Goal: Find specific page/section: Find specific page/section

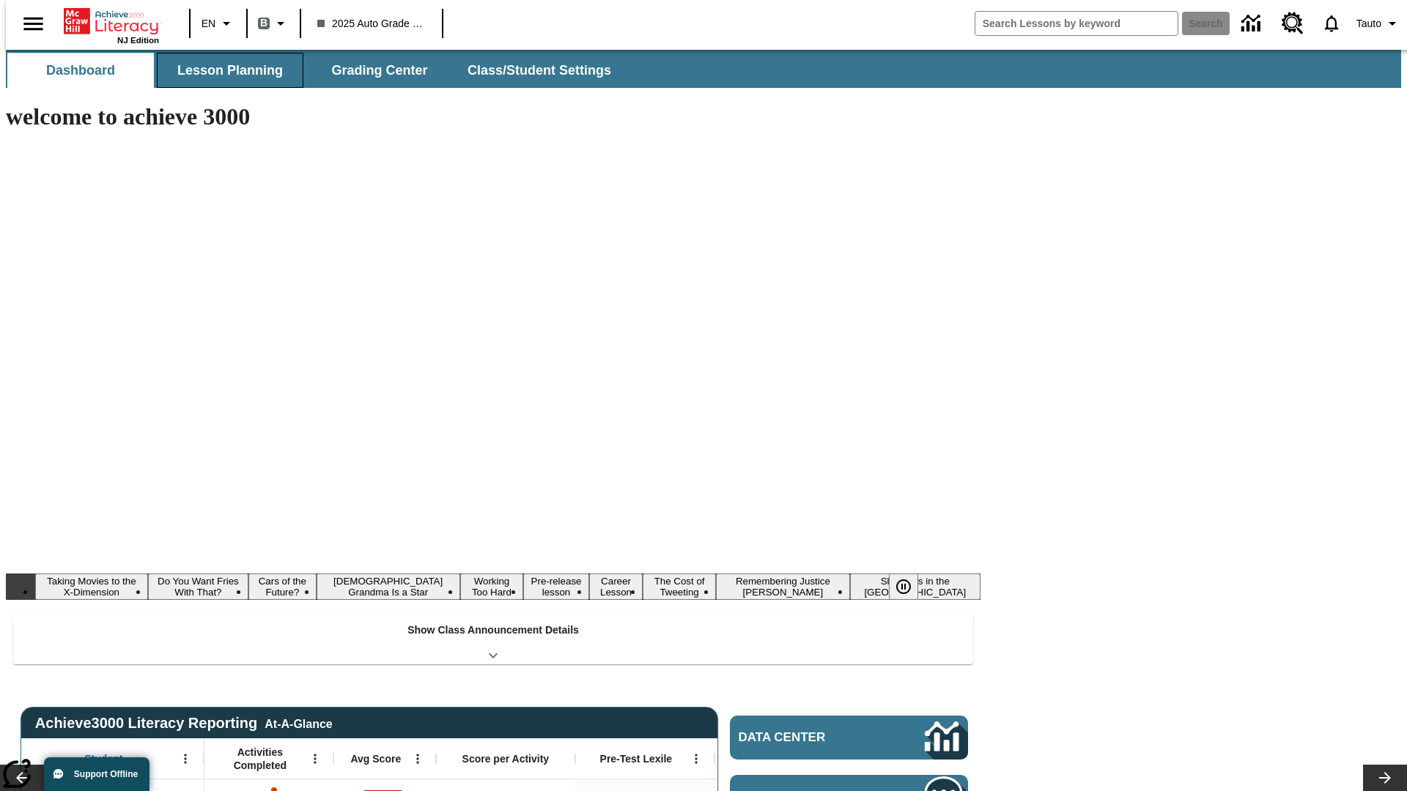
click at [224, 70] on button "Lesson Planning" at bounding box center [230, 70] width 147 height 35
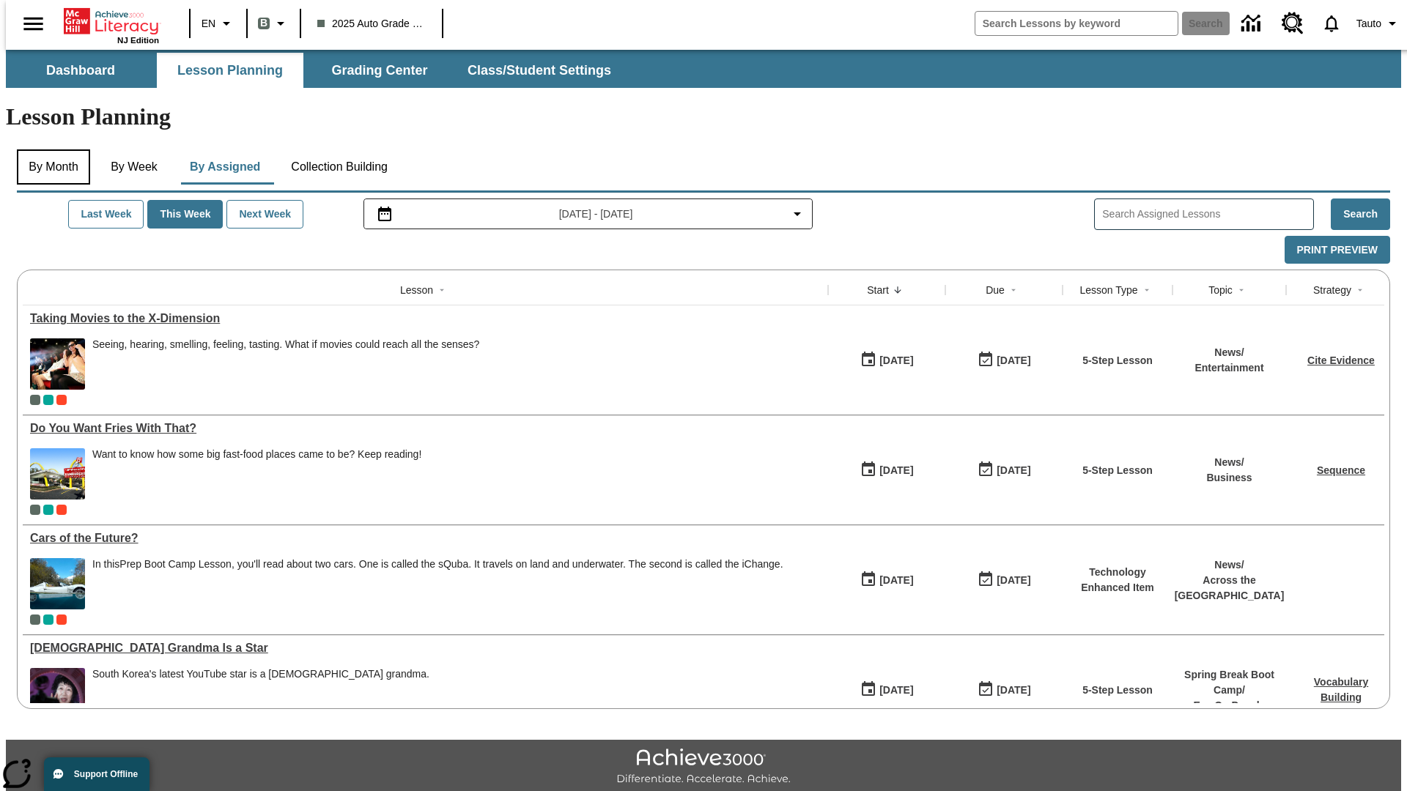
click at [49, 149] on button "By Month" at bounding box center [53, 166] width 73 height 35
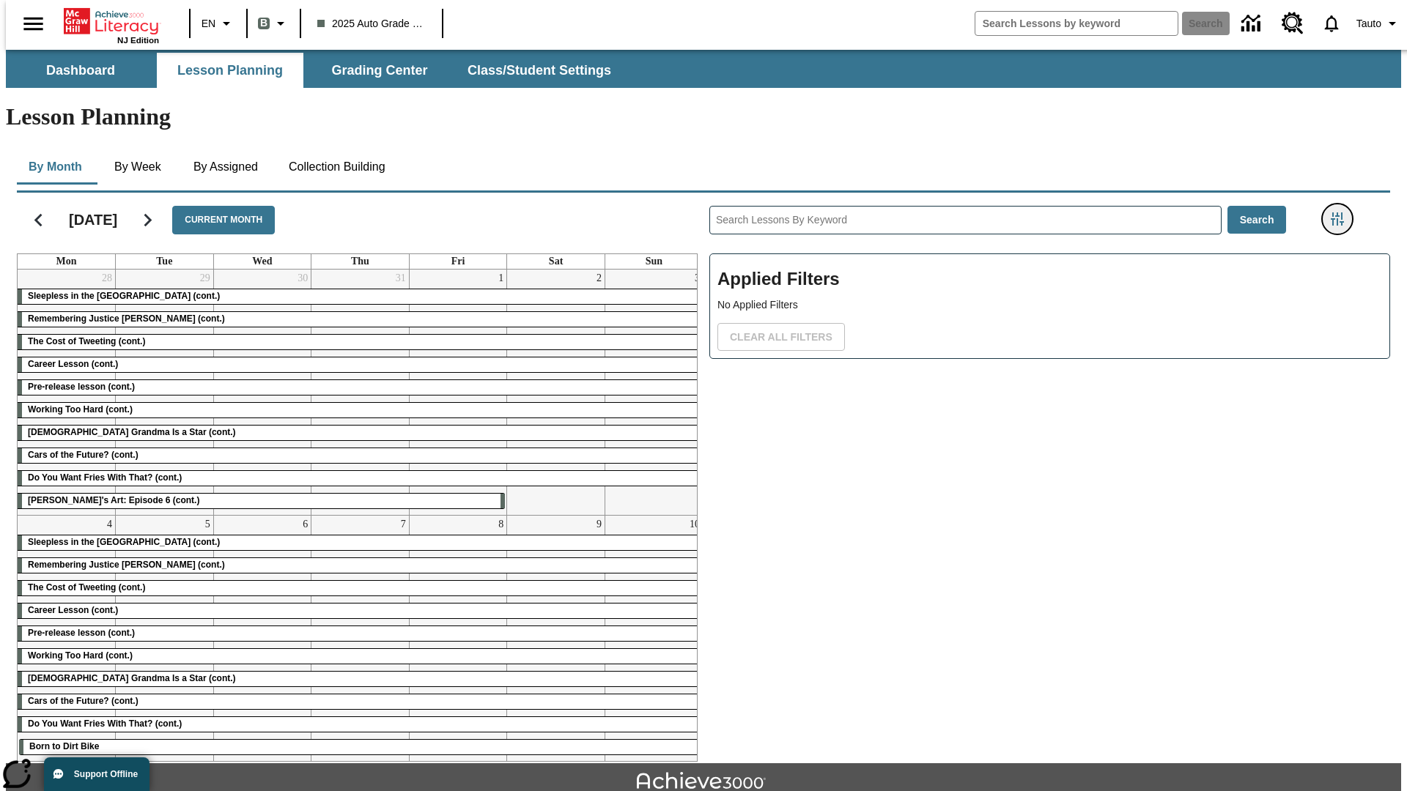
click at [1342, 212] on icon "Filters Side menu" at bounding box center [1337, 218] width 13 height 13
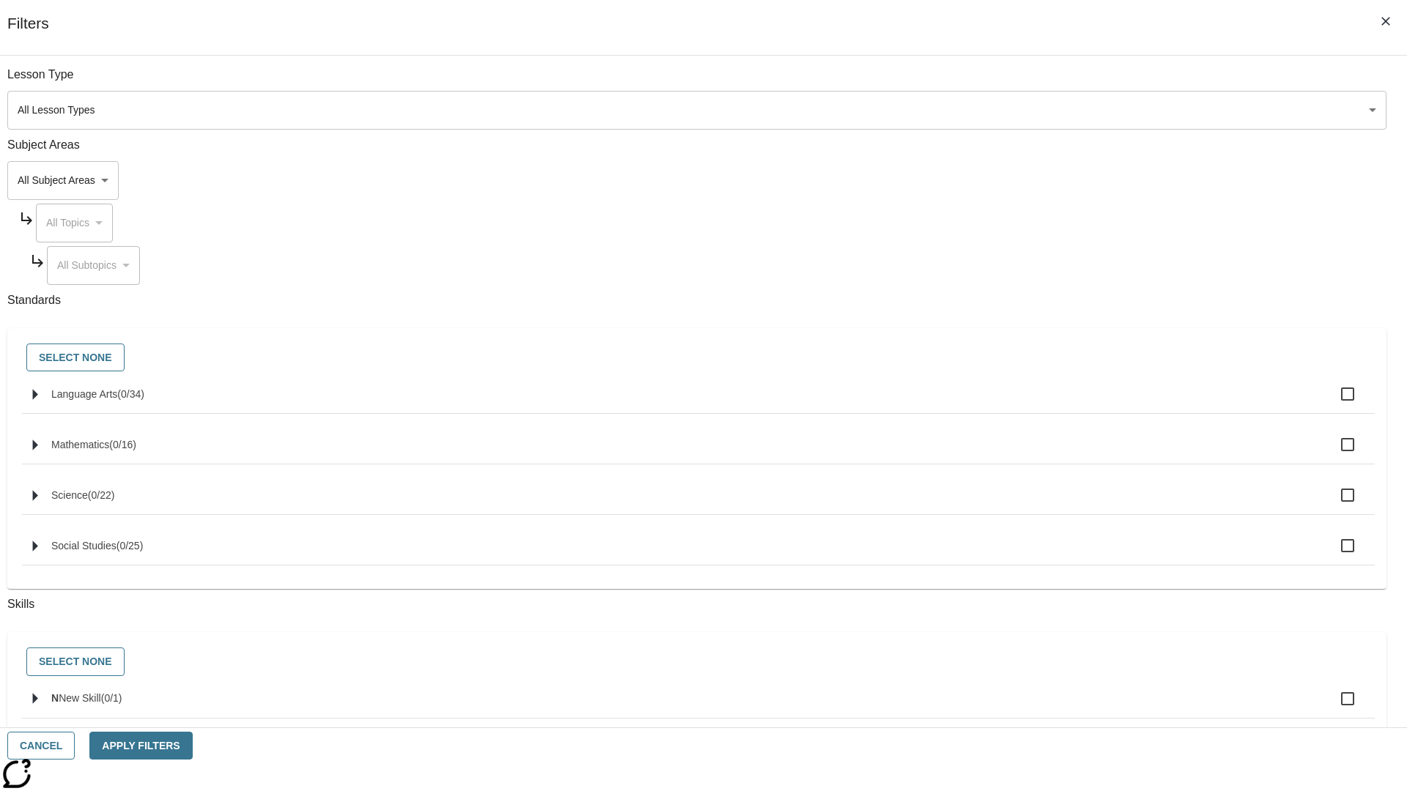
click at [1055, 521] on body "Skip to main content NJ Edition EN B 2025 Auto Grade 1 B Search 0 Tauto Dashboa…" at bounding box center [703, 454] width 1395 height 808
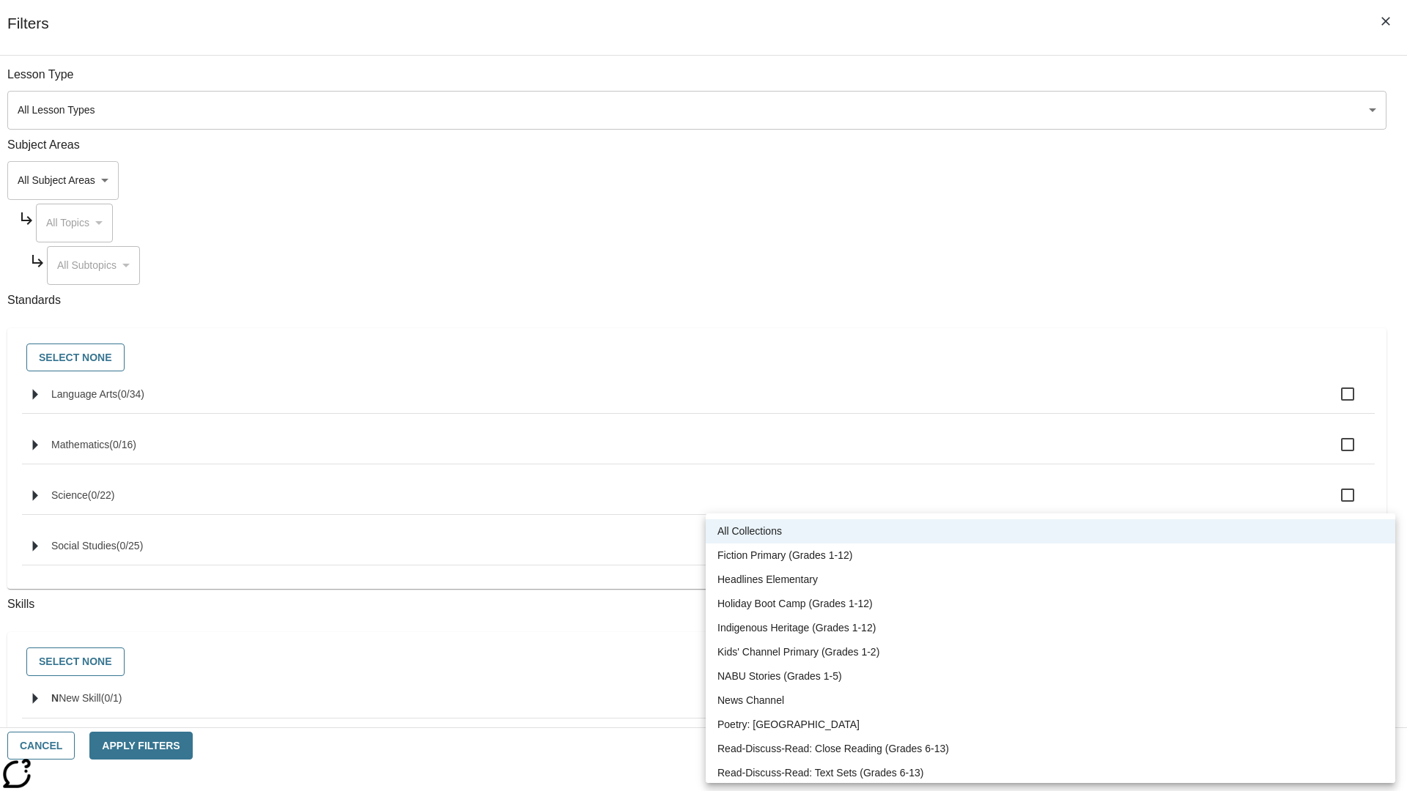
scroll to position [610, 0]
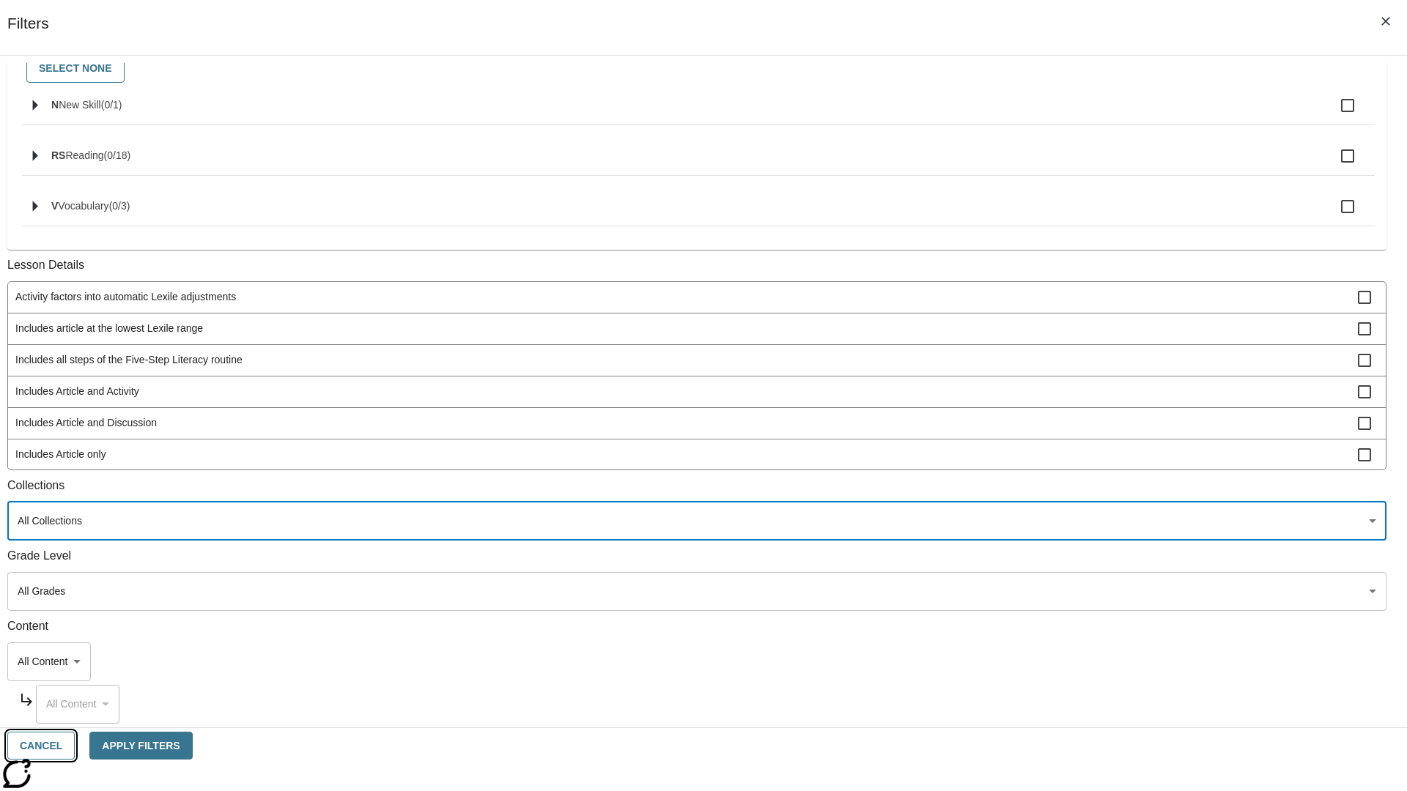
click at [75, 746] on button "Cancel" at bounding box center [40, 746] width 67 height 29
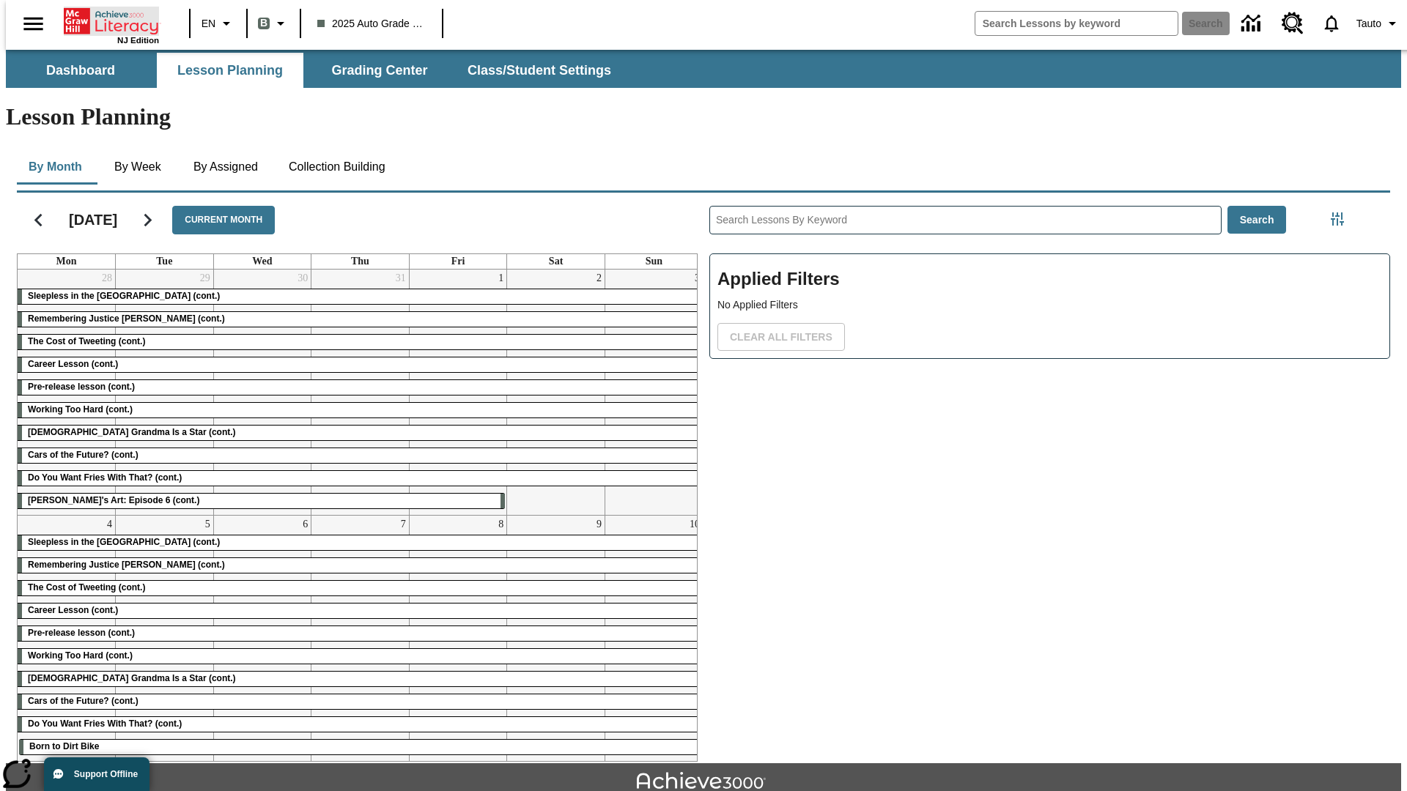
click at [106, 20] on icon "Home" at bounding box center [112, 21] width 97 height 29
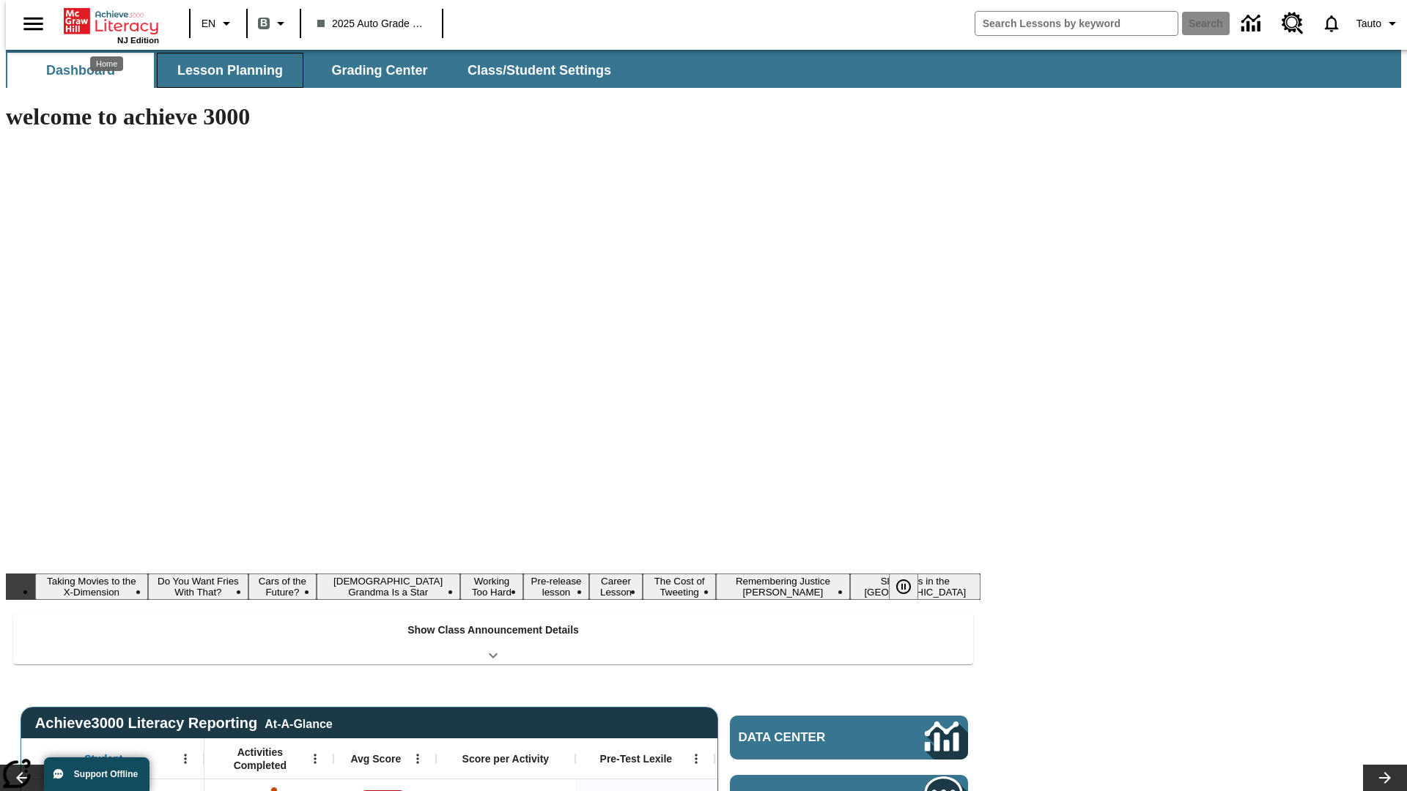
click at [224, 70] on button "Lesson Planning" at bounding box center [230, 70] width 147 height 35
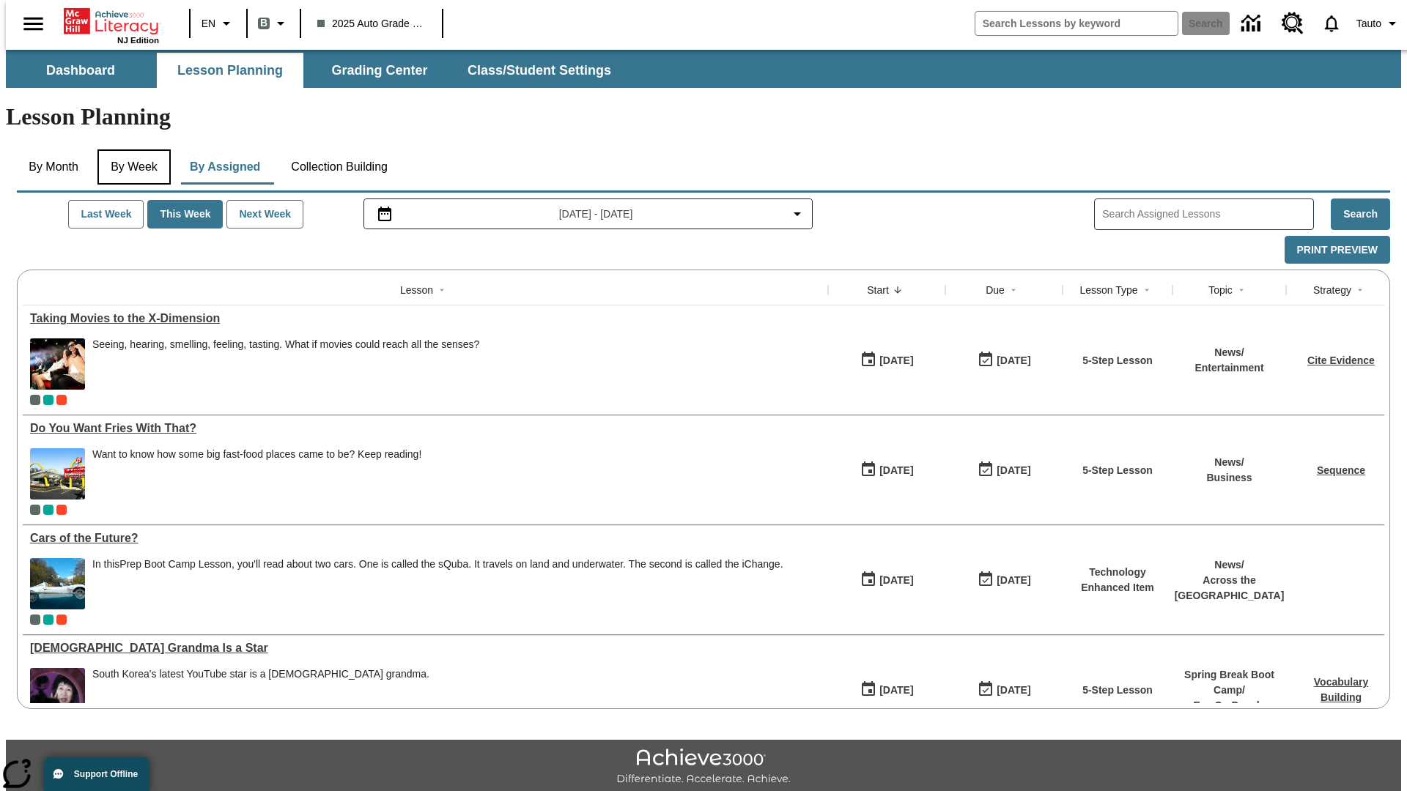
click at [131, 149] on button "By Week" at bounding box center [133, 166] width 73 height 35
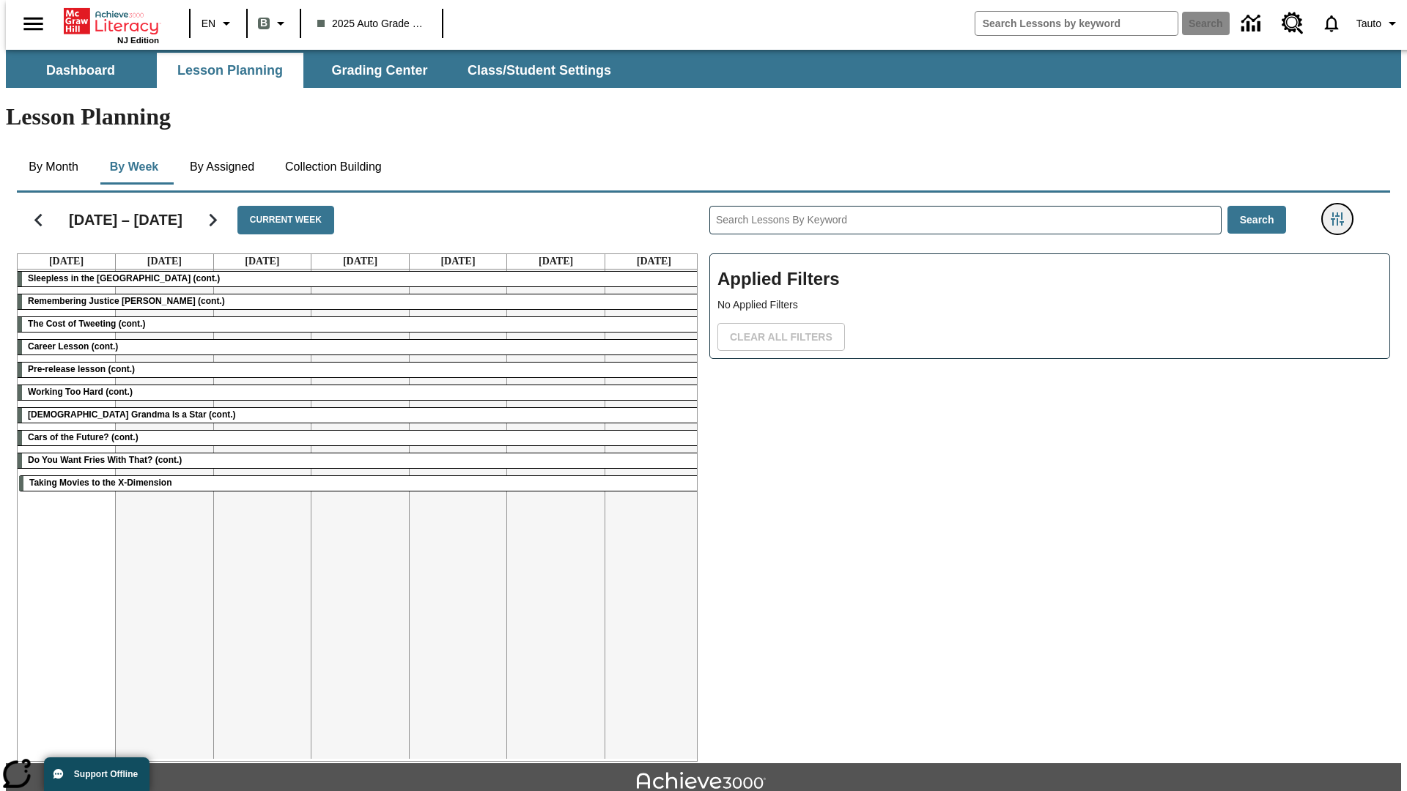
click at [1342, 212] on icon "Filters Side menu" at bounding box center [1337, 218] width 13 height 13
